Goal: Task Accomplishment & Management: Manage account settings

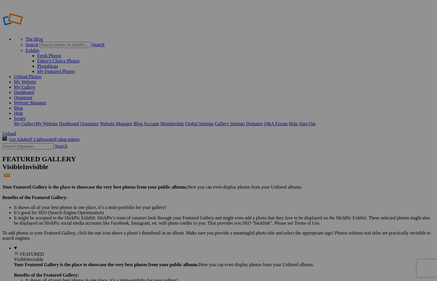
click at [47, 143] on input "text" at bounding box center [27, 146] width 51 height 6
type input "vicky"
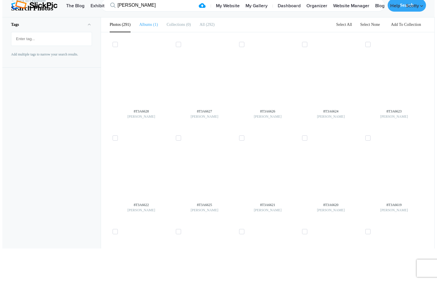
click at [150, 32] on li "Albums 1" at bounding box center [148, 24] width 19 height 15
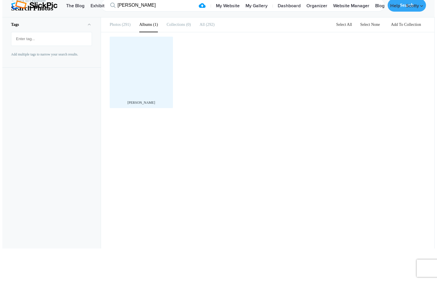
click at [155, 97] on div at bounding box center [142, 69] width 58 height 58
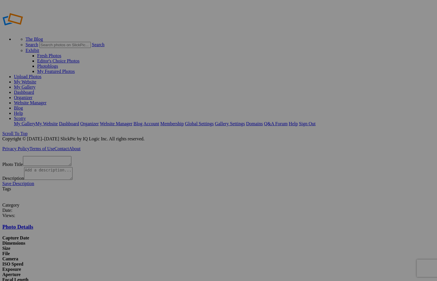
scroll to position [12, 0]
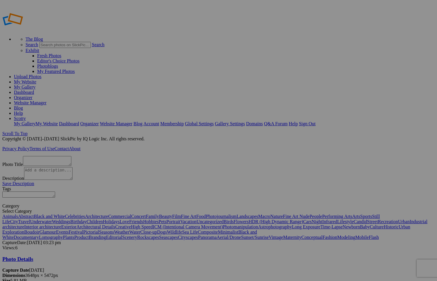
type textarea "8T3A6507"
